Goal: Browse casually: Explore the website without a specific task or goal

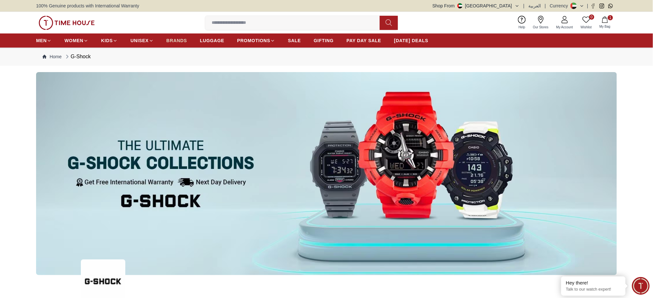
click at [169, 41] on span "BRANDS" at bounding box center [176, 40] width 21 height 6
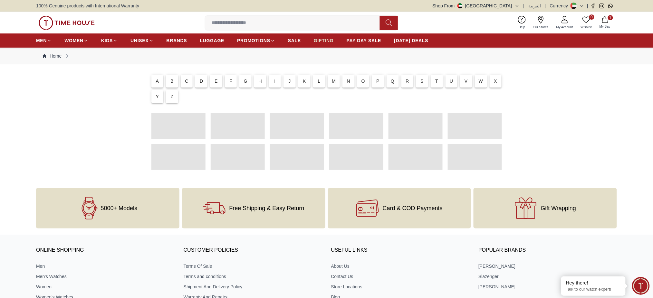
click at [329, 41] on span "GIFTING" at bounding box center [324, 40] width 20 height 6
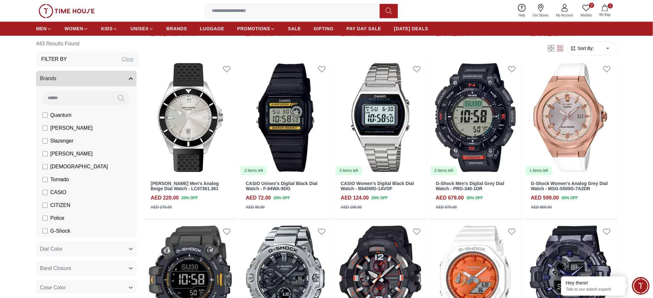
scroll to position [687, 0]
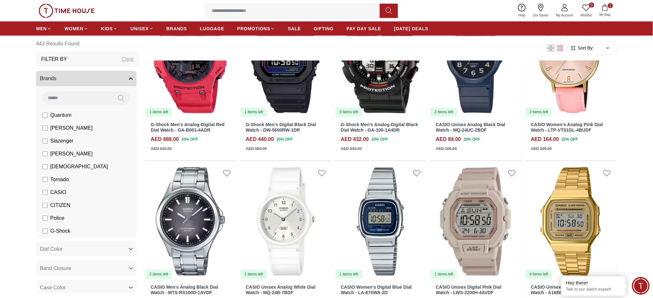
scroll to position [1460, 0]
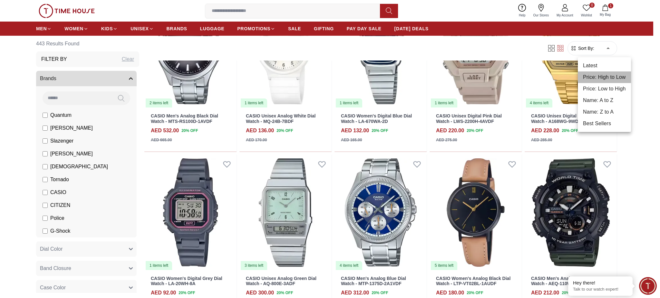
click at [612, 74] on li "Price: High to Low" at bounding box center [603, 77] width 53 height 12
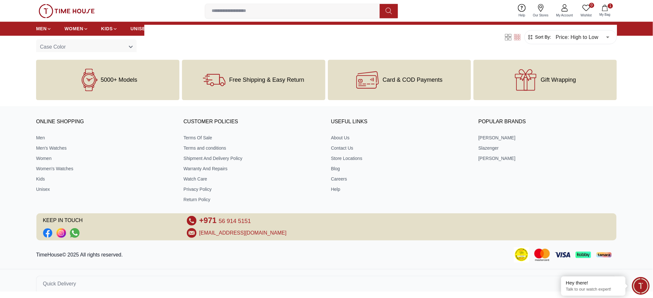
scroll to position [486, 0]
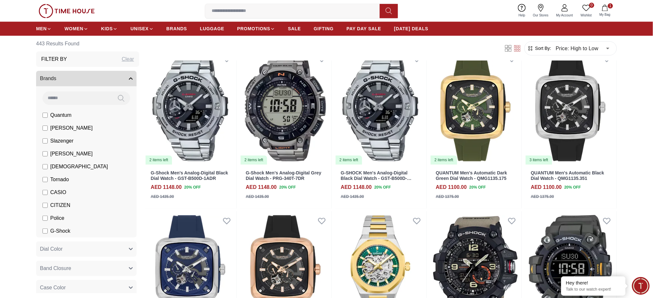
scroll to position [687, 0]
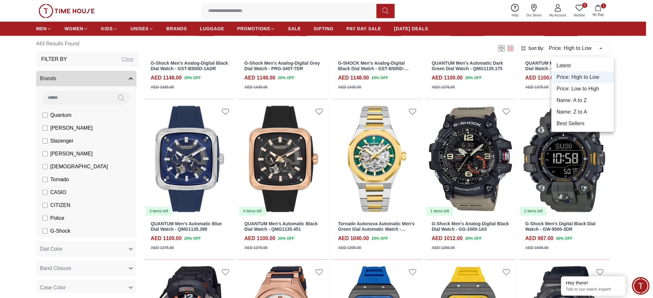
click at [587, 66] on li "Latest" at bounding box center [582, 66] width 62 height 12
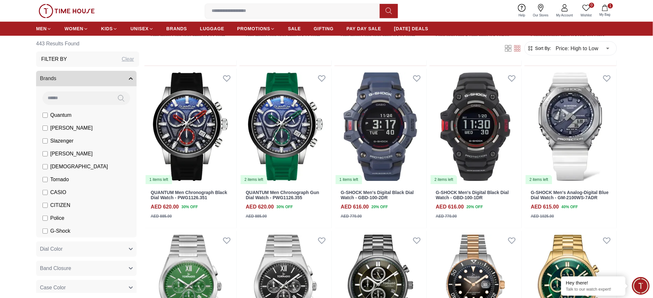
scroll to position [1717, 0]
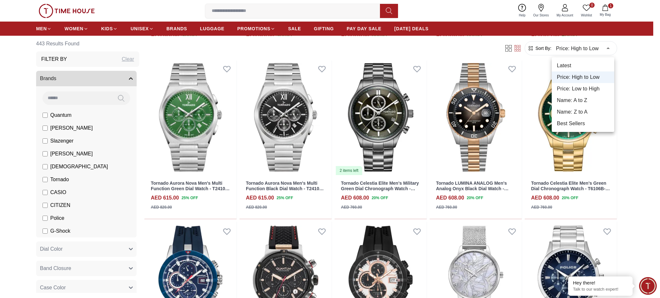
click at [579, 123] on li "Best Sellers" at bounding box center [582, 124] width 62 height 12
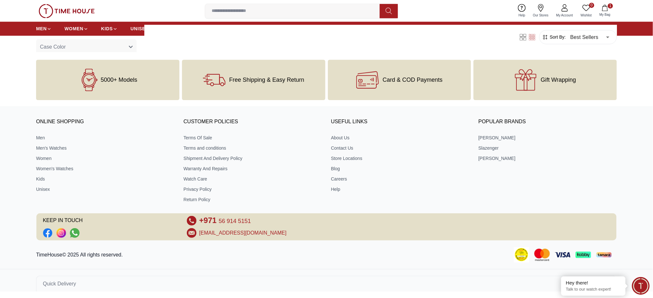
scroll to position [486, 0]
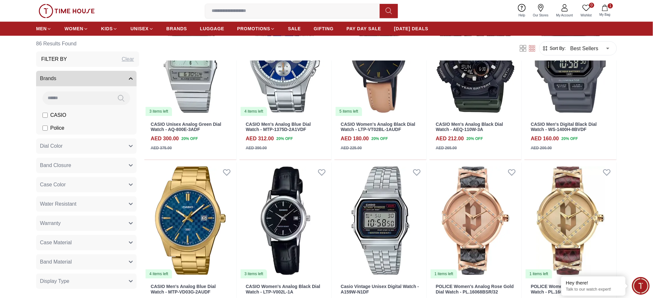
scroll to position [730, 0]
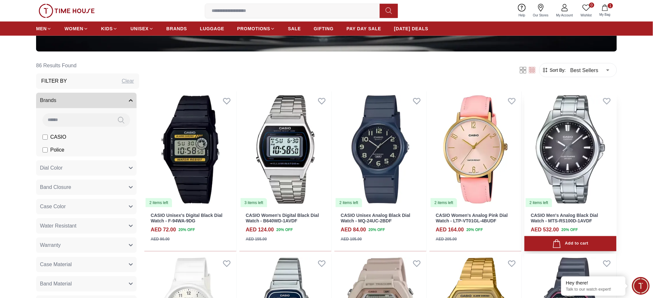
scroll to position [214, 0]
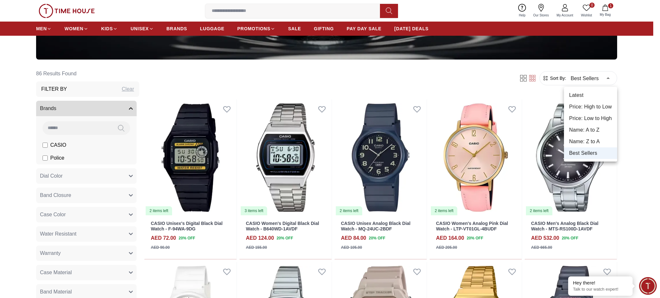
click at [584, 126] on li "Name: A to Z" at bounding box center [590, 130] width 53 height 12
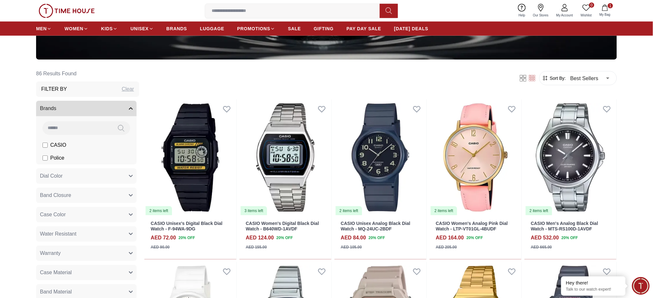
type input "*"
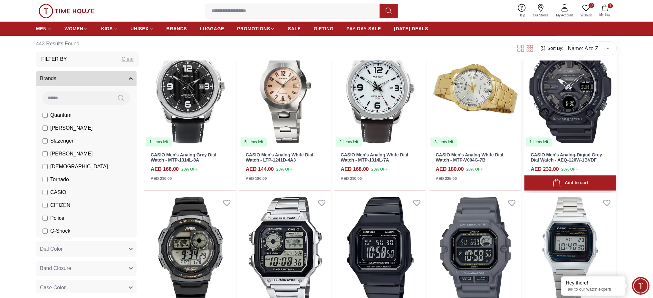
scroll to position [816, 0]
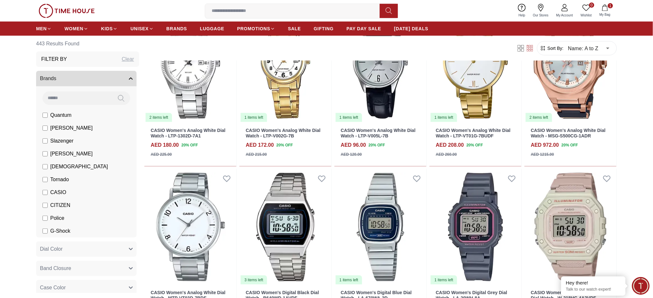
scroll to position [2104, 0]
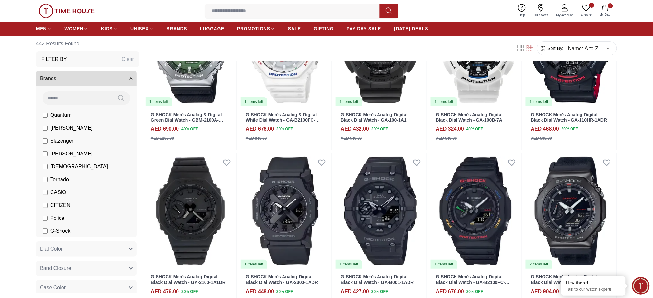
scroll to position [2791, 0]
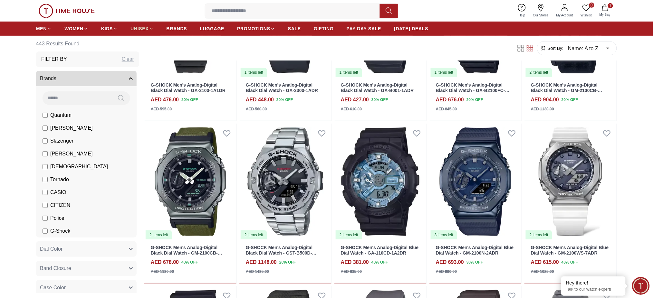
click at [137, 25] on span "UNISEX" at bounding box center [139, 28] width 18 height 6
click at [167, 27] on span "BRANDS" at bounding box center [176, 28] width 21 height 6
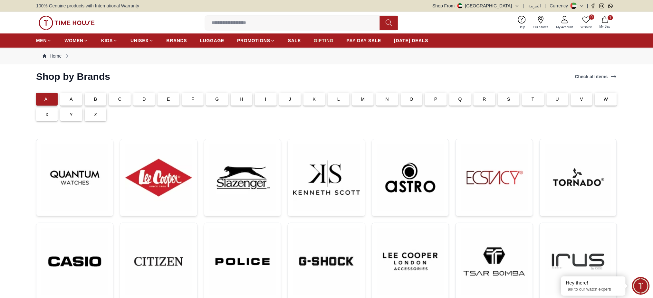
click at [318, 43] on span "GIFTING" at bounding box center [324, 40] width 20 height 6
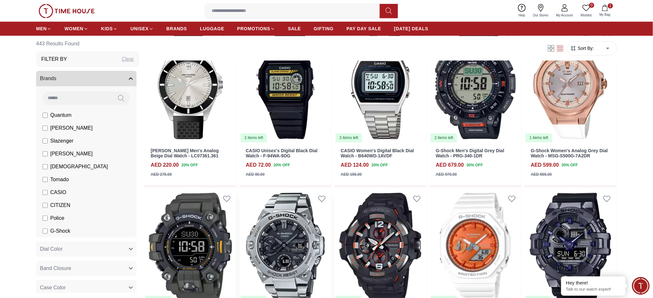
scroll to position [730, 0]
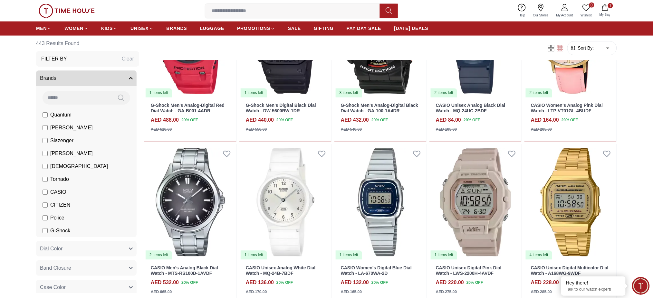
scroll to position [1460, 0]
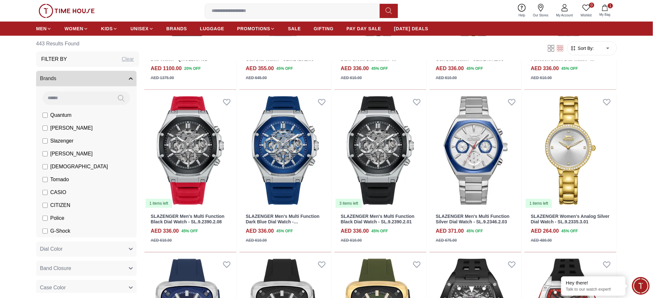
scroll to position [2061, 0]
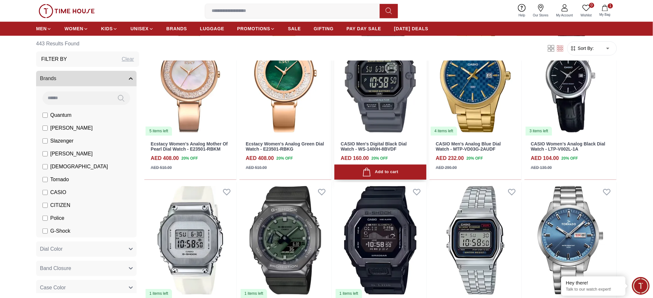
scroll to position [3220, 0]
